Goal: Task Accomplishment & Management: Use online tool/utility

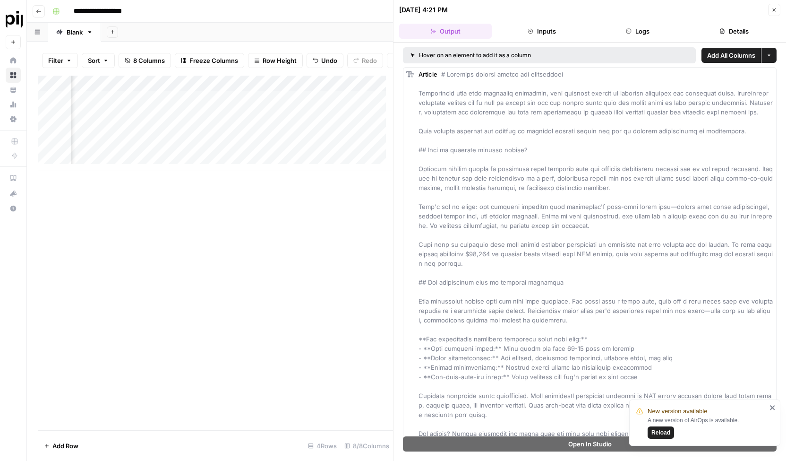
scroll to position [0, 278]
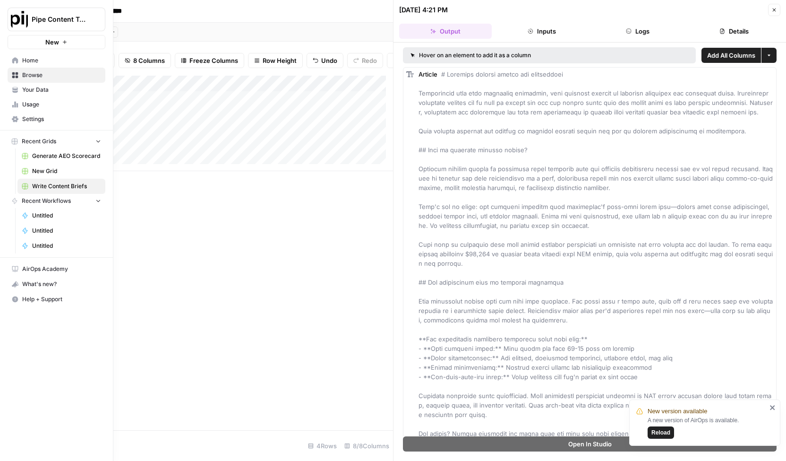
click at [36, 60] on span "Home" at bounding box center [61, 60] width 79 height 9
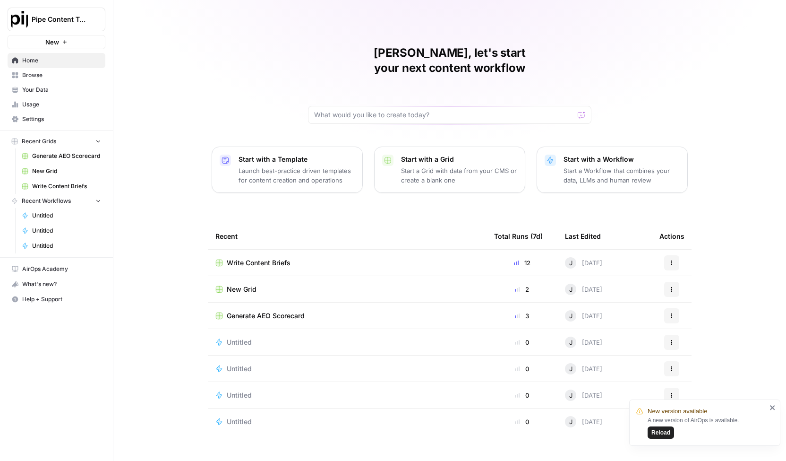
click at [424, 154] on p "Start with a Grid" at bounding box center [459, 158] width 116 height 9
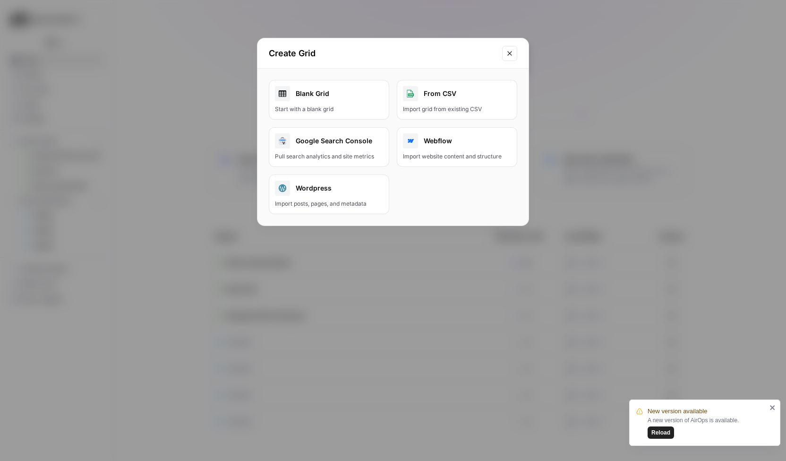
click at [666, 433] on span "Reload" at bounding box center [660, 432] width 19 height 9
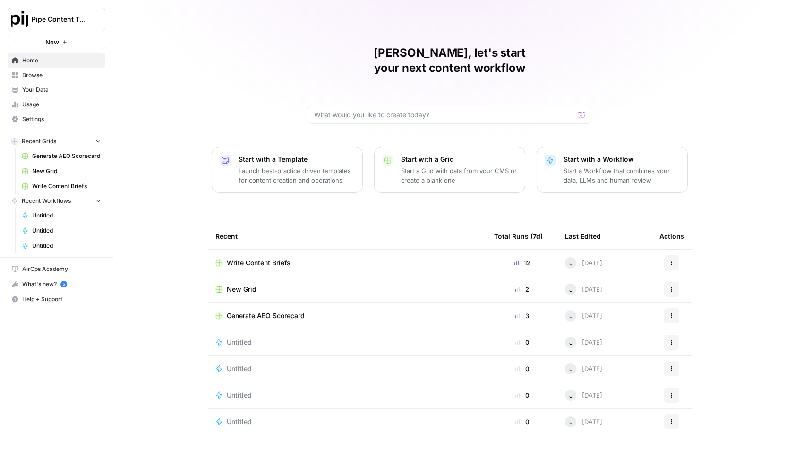
click at [476, 166] on p "Start a Grid with data from your CMS or create a blank one" at bounding box center [459, 175] width 116 height 19
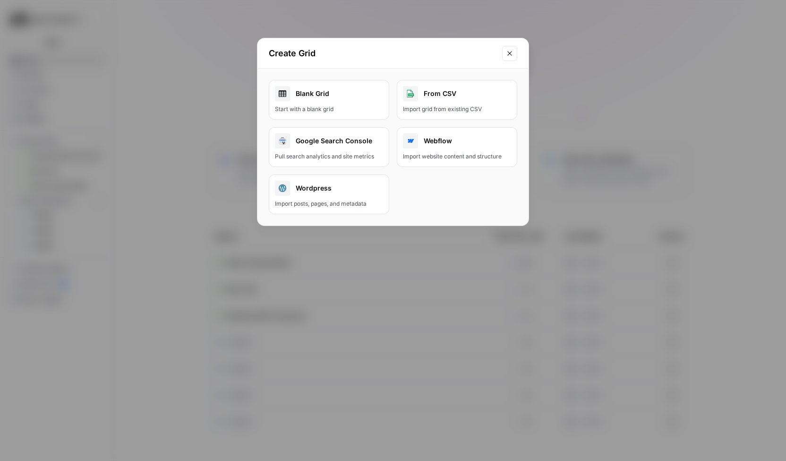
click at [299, 142] on div "Google Search Console" at bounding box center [329, 140] width 108 height 15
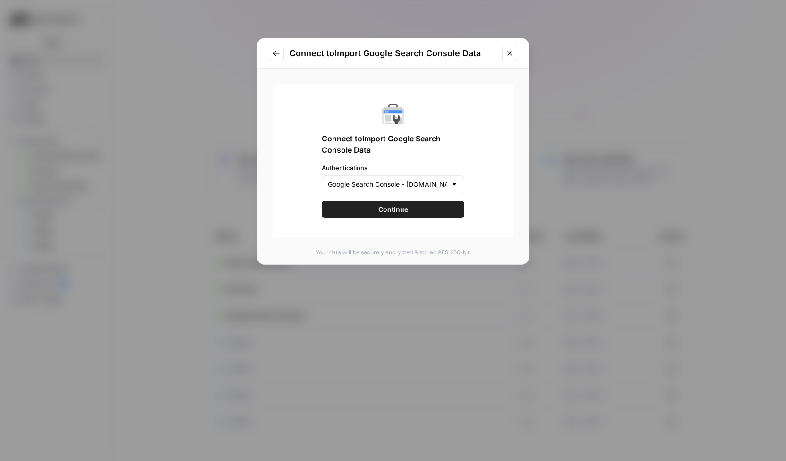
click at [414, 209] on button "Continue" at bounding box center [393, 209] width 143 height 17
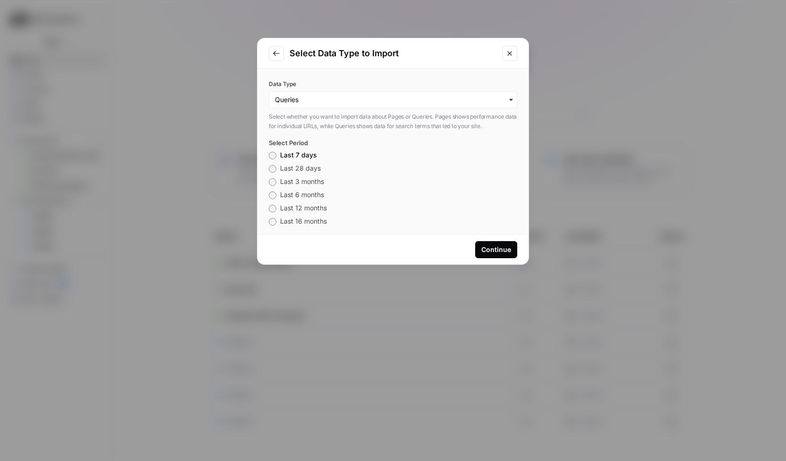
click at [316, 182] on span "Last 3 months" at bounding box center [302, 181] width 44 height 8
click at [487, 246] on div "Continue" at bounding box center [496, 249] width 30 height 9
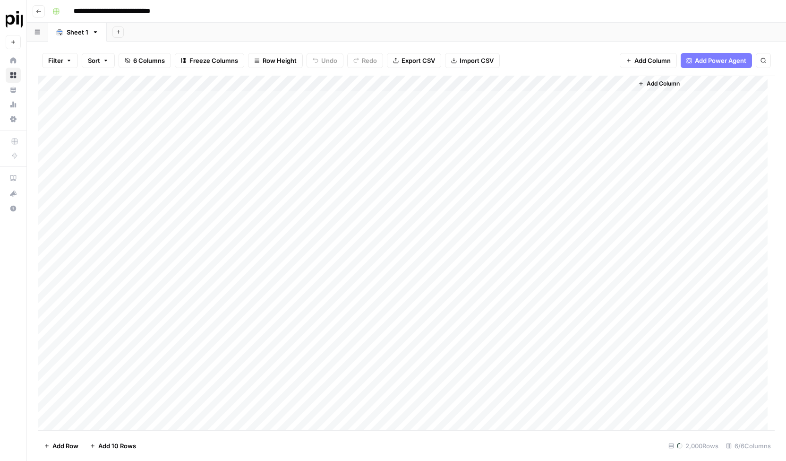
click at [108, 88] on div "Add Column" at bounding box center [406, 253] width 736 height 355
click at [128, 128] on span "Run Import" at bounding box center [126, 128] width 73 height 9
click at [182, 129] on span "All Rows" at bounding box center [205, 130] width 60 height 9
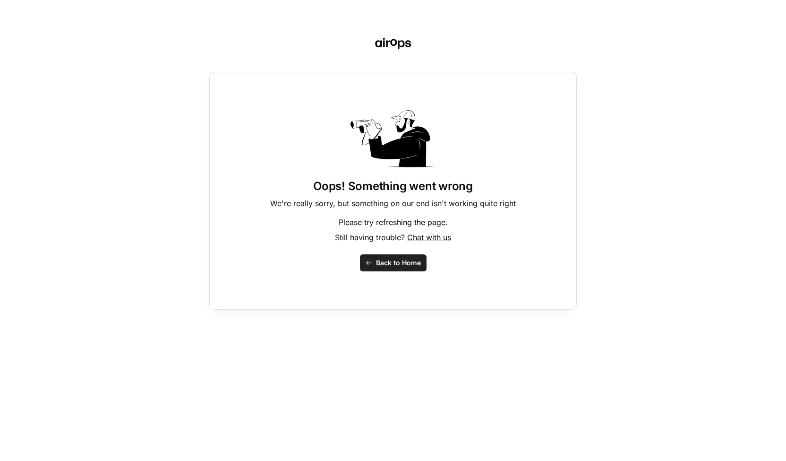
click at [399, 260] on span "Back to Home" at bounding box center [398, 262] width 45 height 9
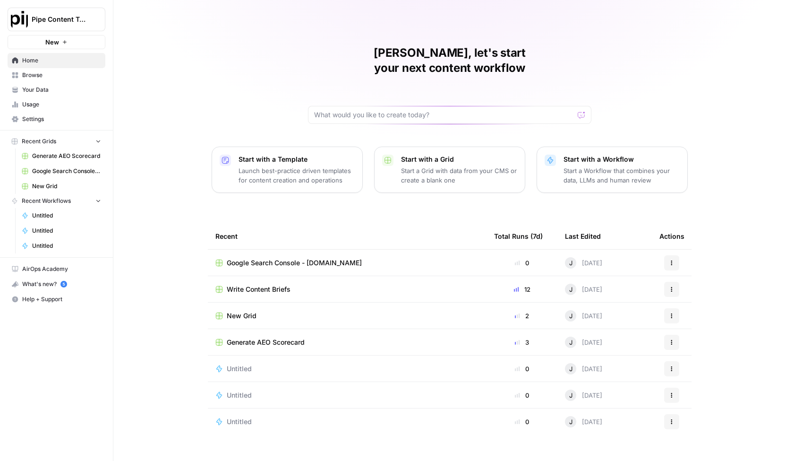
click at [440, 154] on div "Start with a Grid Start a Grid with data from your CMS or create a blank one" at bounding box center [459, 169] width 116 height 30
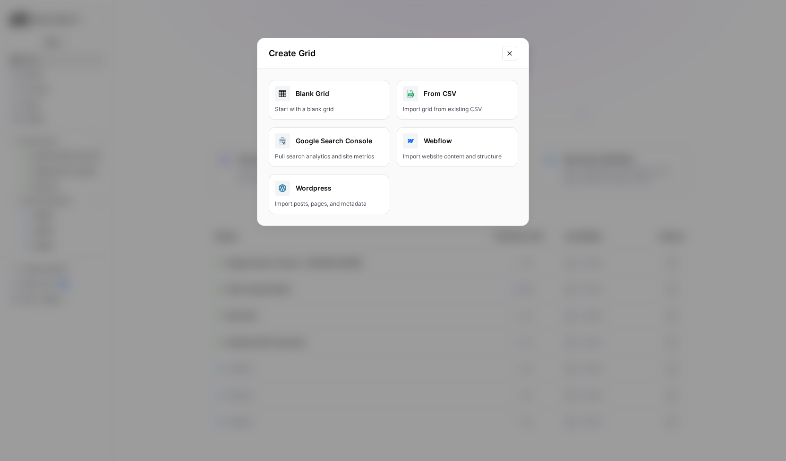
click at [510, 49] on button "Close modal" at bounding box center [509, 53] width 15 height 15
